Goal: Information Seeking & Learning: Check status

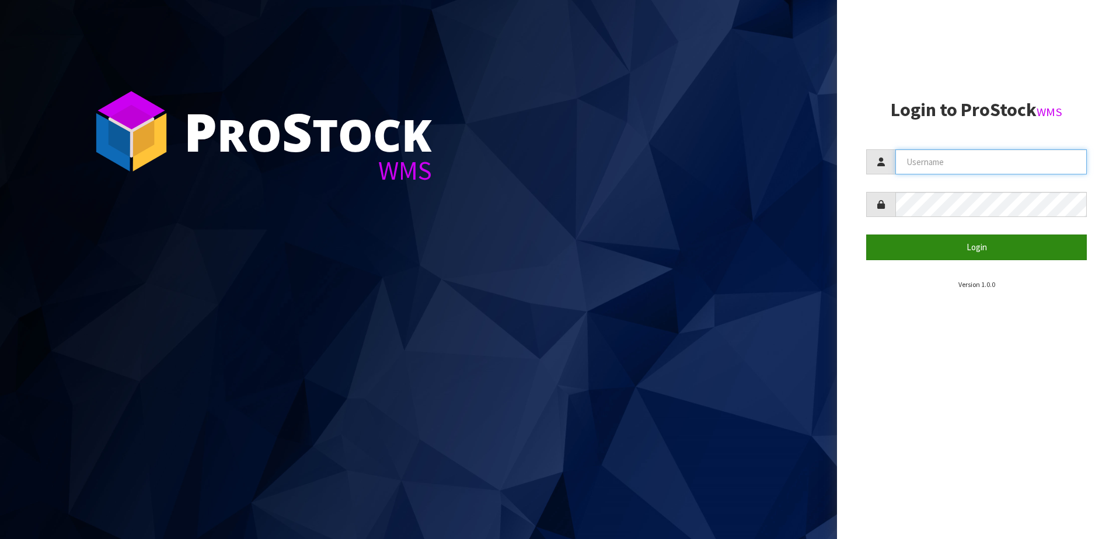
type input "NEOGEN"
click at [966, 253] on button "Login" at bounding box center [976, 247] width 221 height 25
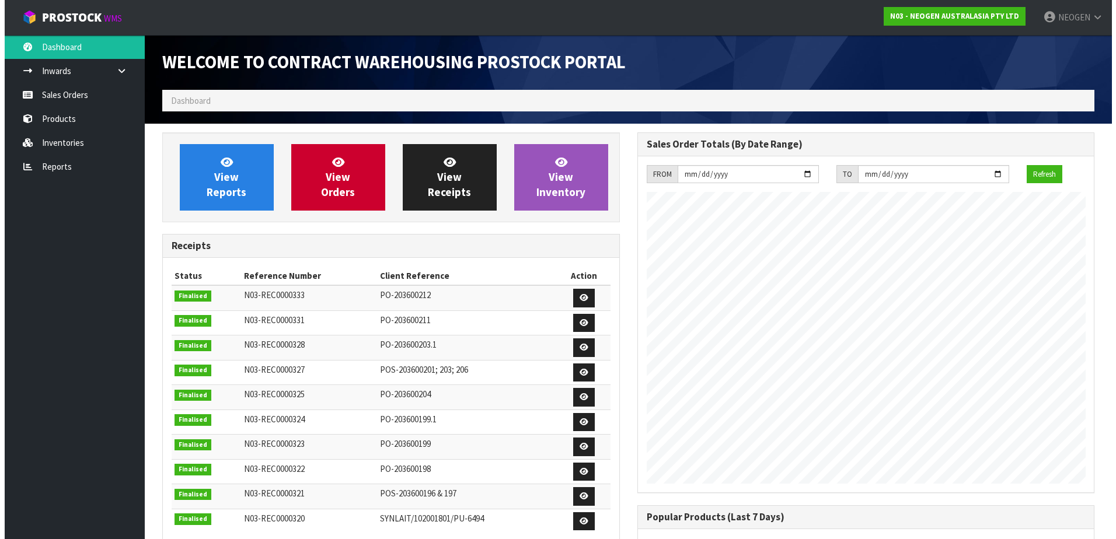
scroll to position [647, 475]
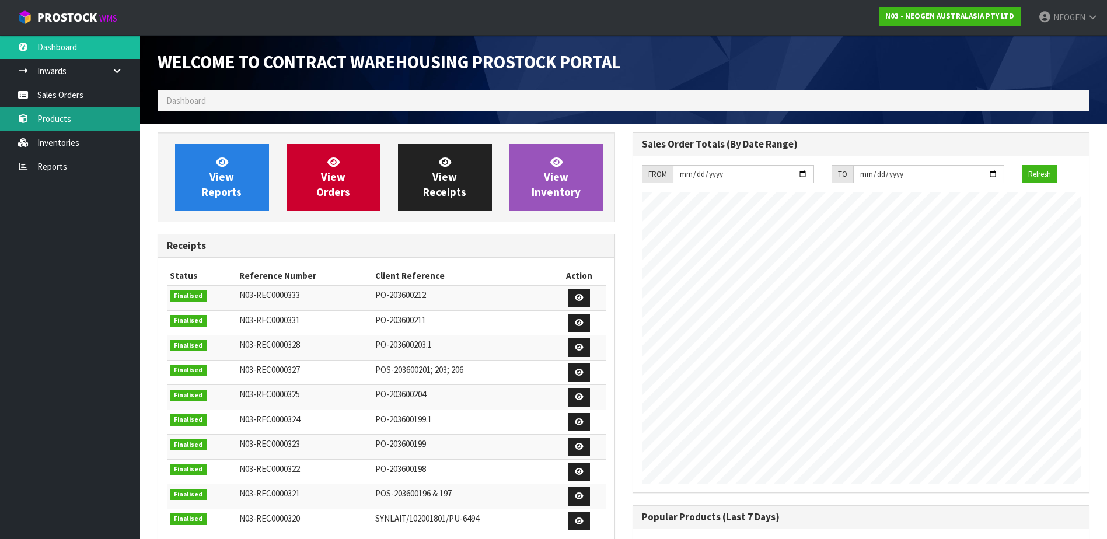
click at [38, 120] on link "Products" at bounding box center [70, 119] width 140 height 24
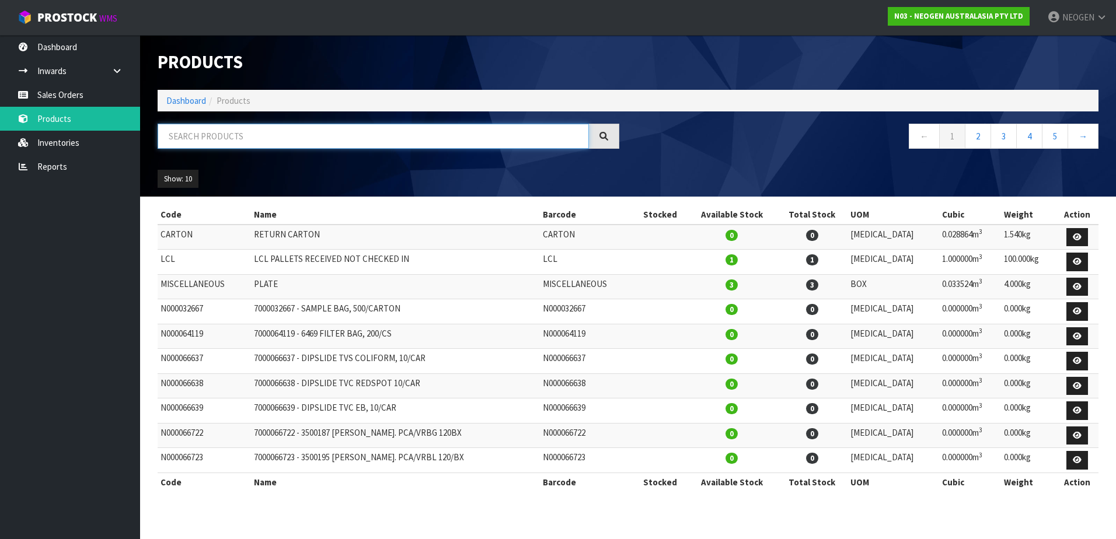
click at [186, 140] on input "text" at bounding box center [373, 136] width 431 height 25
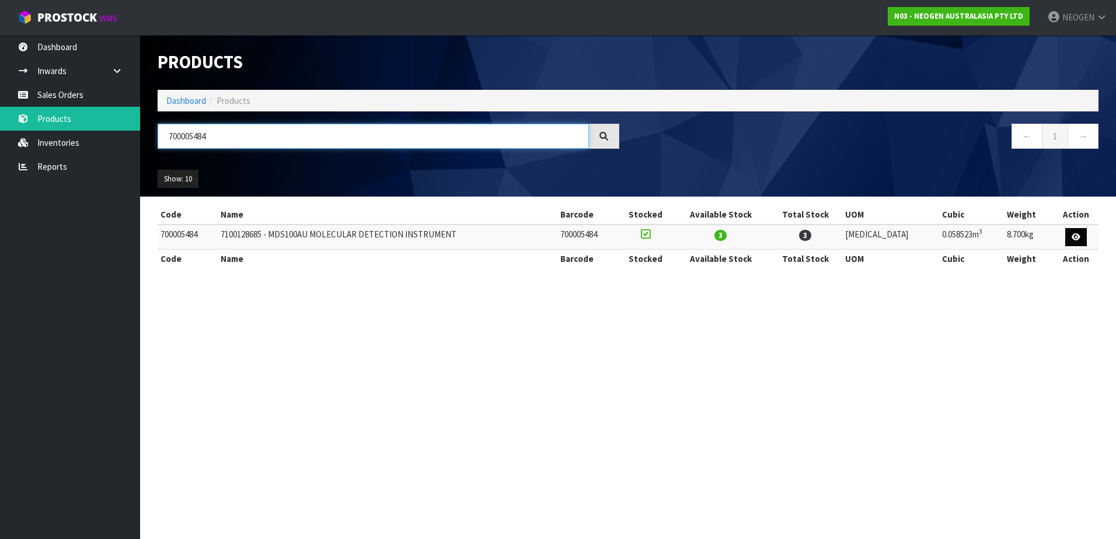
type input "700005484"
click at [1074, 232] on link at bounding box center [1076, 237] width 22 height 19
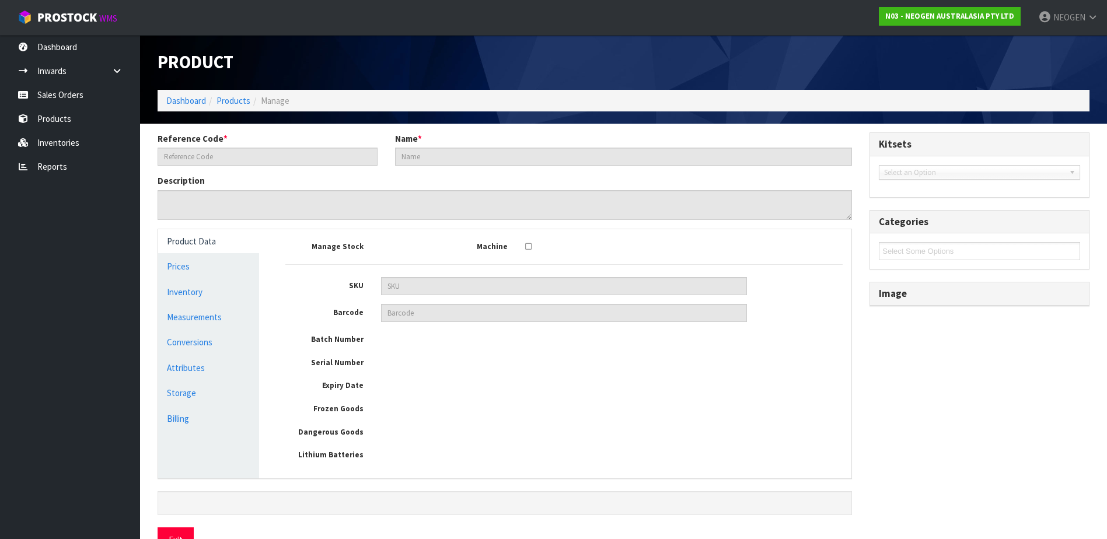
type input "700005484"
type input "7100128685 - MDS100AU MOLECULAR DETECTION INSTRUMENT"
click at [184, 293] on link "Inventory" at bounding box center [208, 292] width 101 height 24
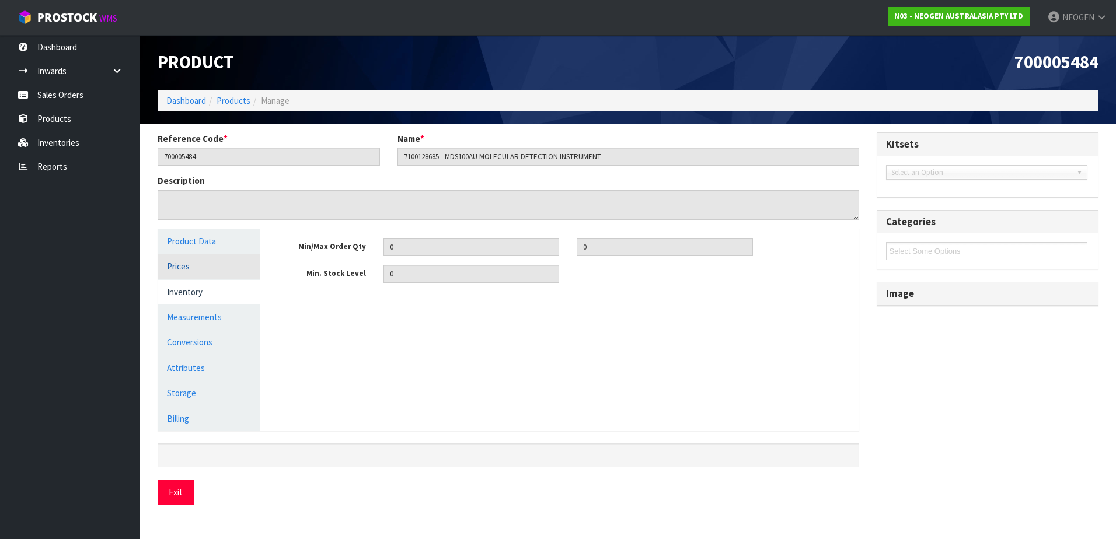
click at [176, 270] on link "Prices" at bounding box center [209, 267] width 102 height 24
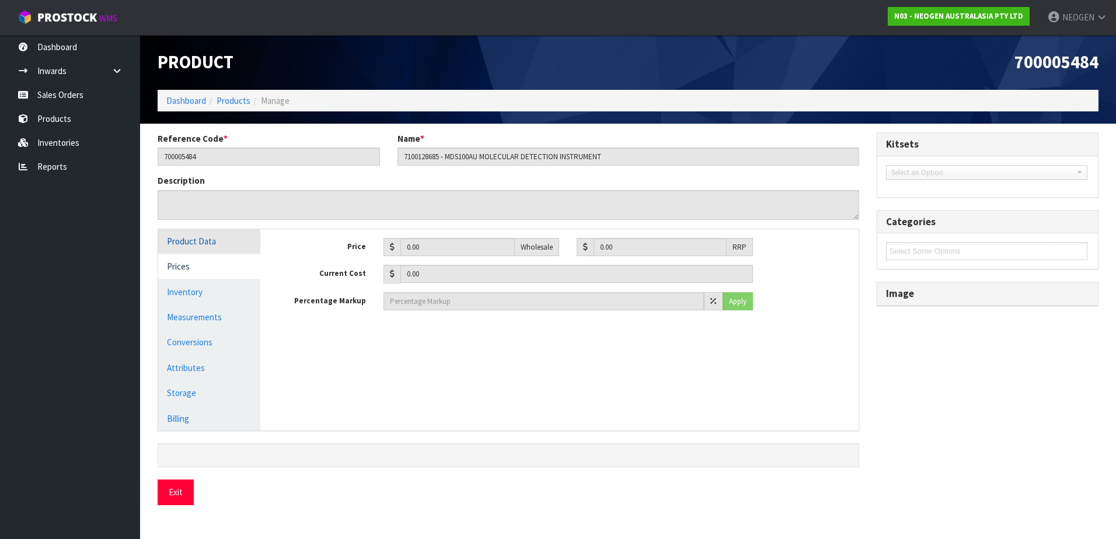
click at [184, 243] on link "Product Data" at bounding box center [209, 241] width 102 height 24
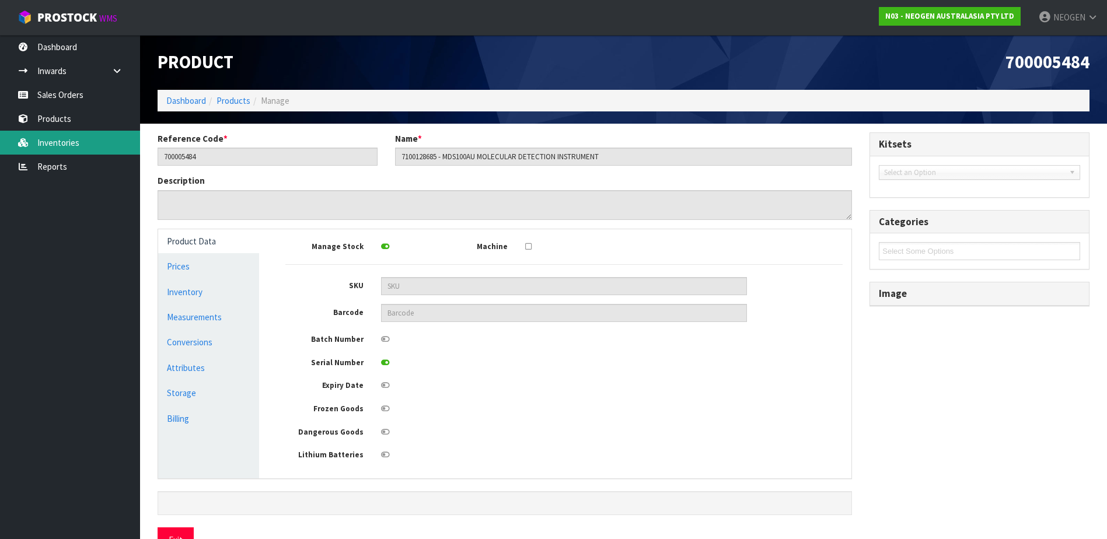
click at [62, 142] on link "Inventories" at bounding box center [70, 143] width 140 height 24
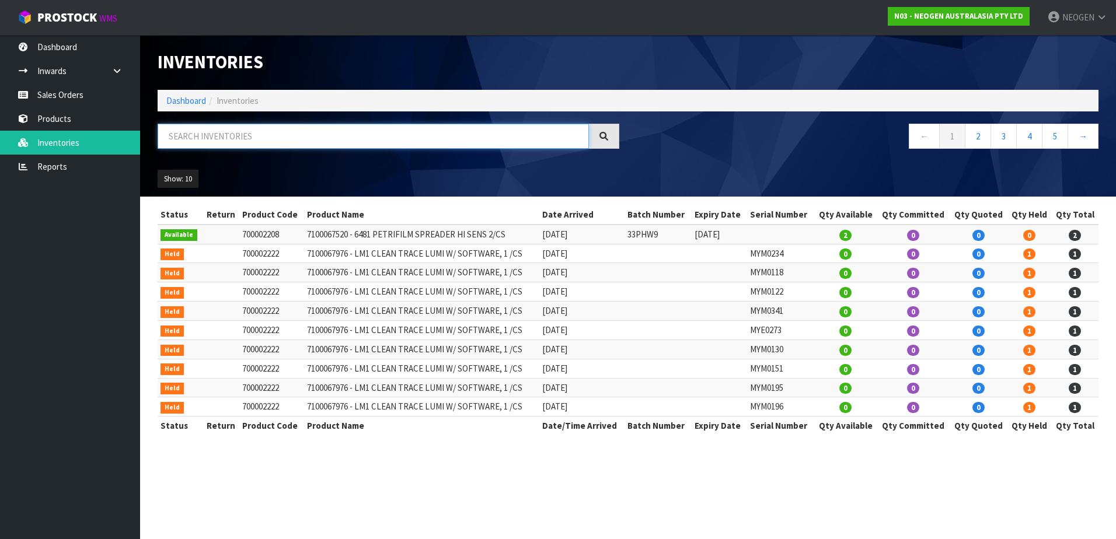
click at [193, 140] on input "text" at bounding box center [373, 136] width 431 height 25
type input "700005484"
